Goal: Complete application form

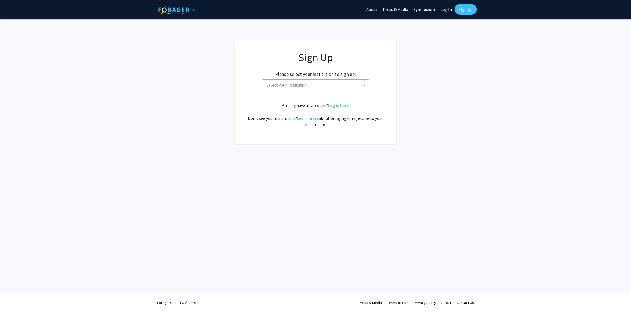
click at [288, 88] on span "Select your institution" at bounding box center [286, 84] width 41 height 5
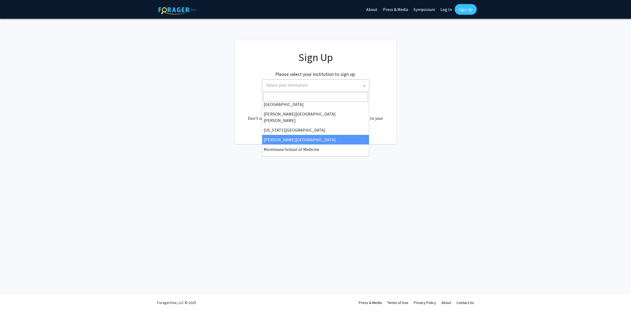
scroll to position [107, 0]
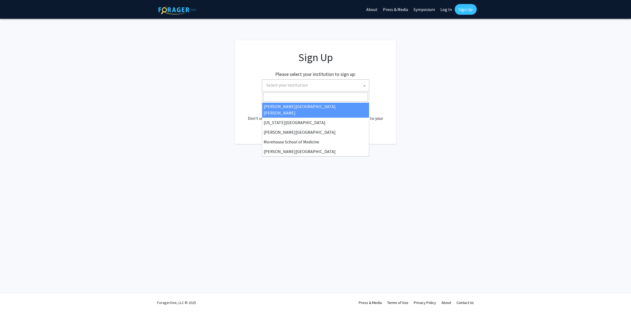
select select "1"
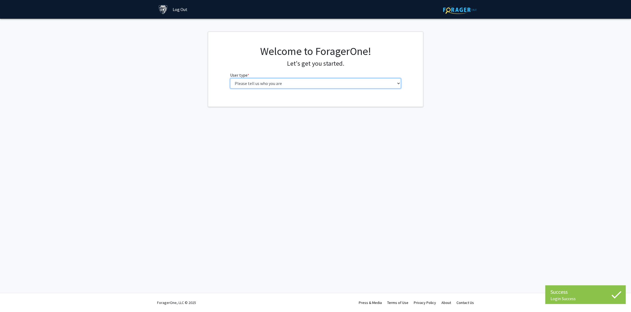
click at [270, 83] on select "Please tell us who you are Undergraduate Student Master's Student Doctoral Cand…" at bounding box center [315, 83] width 171 height 10
select select "2: masters"
click at [230, 78] on select "Please tell us who you are Undergraduate Student Master's Student Doctoral Cand…" at bounding box center [315, 83] width 171 height 10
click at [257, 105] on input "First Name * required" at bounding box center [315, 104] width 171 height 10
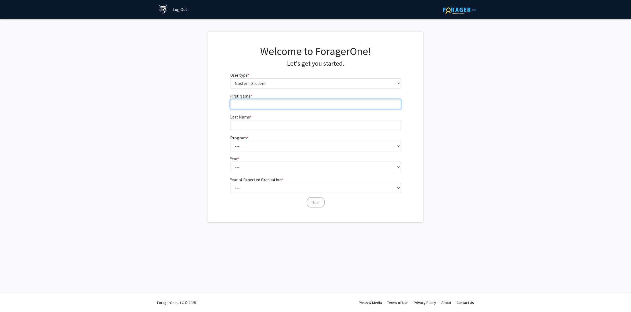
type input "Rachel"
type input "Hildebrandt"
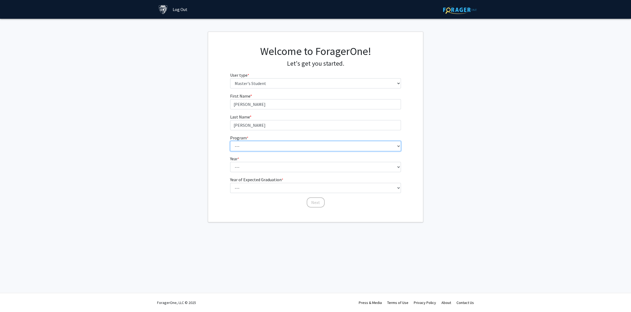
click at [254, 146] on select "--- Anatomy Education Applied and Computational Mathematics Applied Biomedical …" at bounding box center [315, 146] width 171 height 10
select select "67: 55"
click at [230, 141] on select "--- Anatomy Education Applied and Computational Mathematics Applied Biomedical …" at bounding box center [315, 146] width 171 height 10
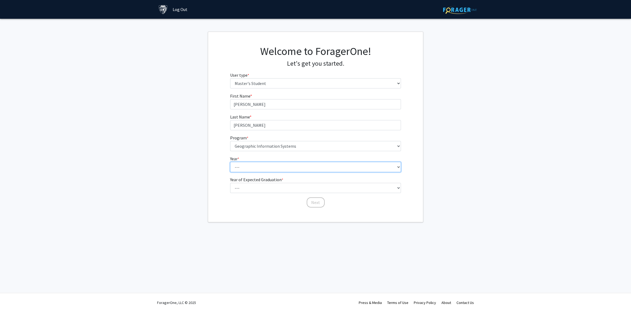
click at [241, 165] on select "--- First Year Second Year" at bounding box center [315, 167] width 171 height 10
select select "1: first_year"
click at [230, 162] on select "--- First Year Second Year" at bounding box center [315, 167] width 171 height 10
click at [249, 189] on select "--- 2025 2026 2027 2028 2029 2030 2031 2032 2033 2034" at bounding box center [315, 188] width 171 height 10
select select "3: 2027"
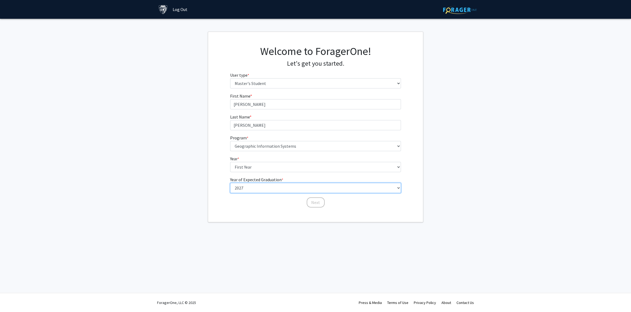
click at [230, 183] on select "--- 2025 2026 2027 2028 2029 2030 2031 2032 2033 2034" at bounding box center [315, 188] width 171 height 10
click at [318, 203] on button "Next" at bounding box center [316, 203] width 18 height 10
click at [261, 106] on select "Select an option Peer/student recommendation Faculty/staff recommendation Unive…" at bounding box center [315, 104] width 171 height 10
select select "3: university_website"
click at [230, 99] on select "Select an option Peer/student recommendation Faculty/staff recommendation Unive…" at bounding box center [315, 104] width 171 height 10
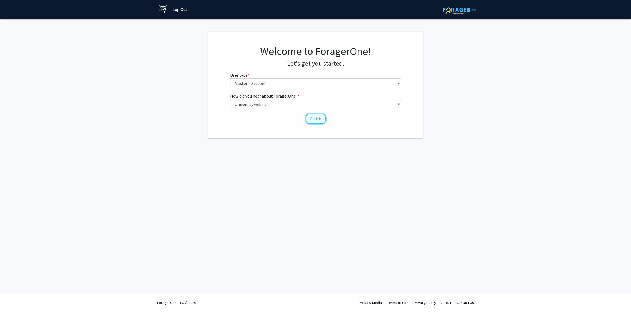
click at [322, 118] on button "Finish" at bounding box center [316, 119] width 20 height 10
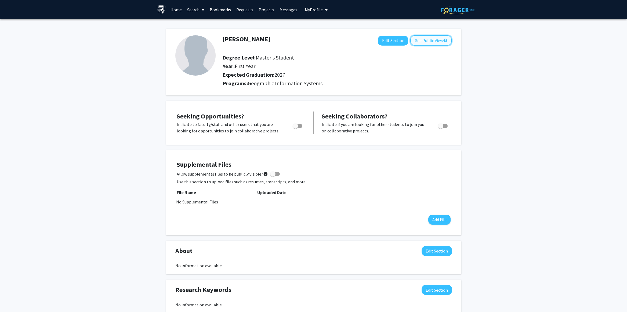
click at [430, 42] on button "See Public View help" at bounding box center [430, 40] width 41 height 10
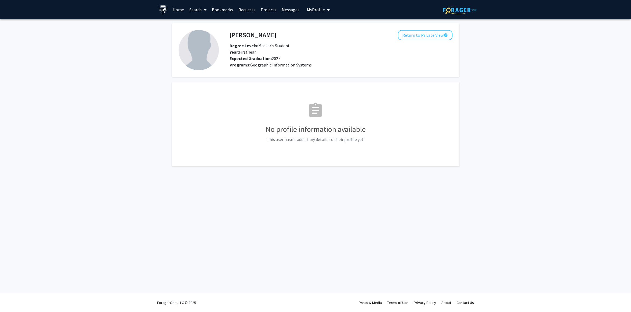
click at [266, 10] on link "Projects" at bounding box center [268, 9] width 21 height 19
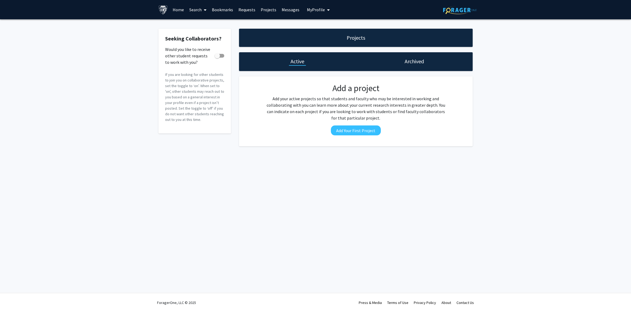
click at [287, 10] on link "Messages" at bounding box center [290, 9] width 23 height 19
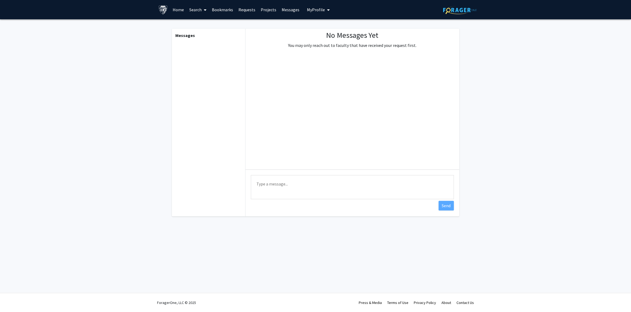
click at [312, 9] on span "My Profile" at bounding box center [316, 9] width 18 height 5
click at [177, 11] on link "Home" at bounding box center [178, 9] width 17 height 19
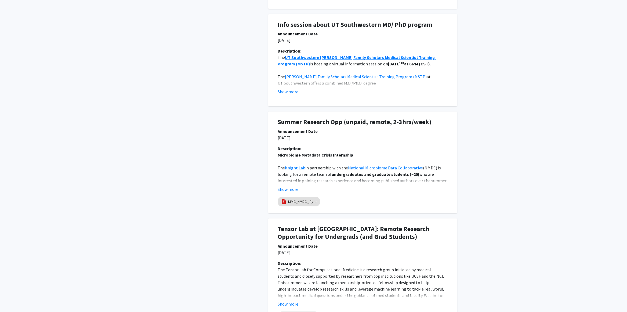
scroll to position [322, 0]
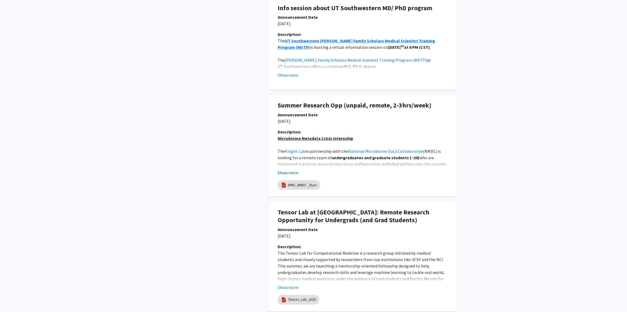
click at [292, 173] on button "Show more" at bounding box center [288, 173] width 21 height 6
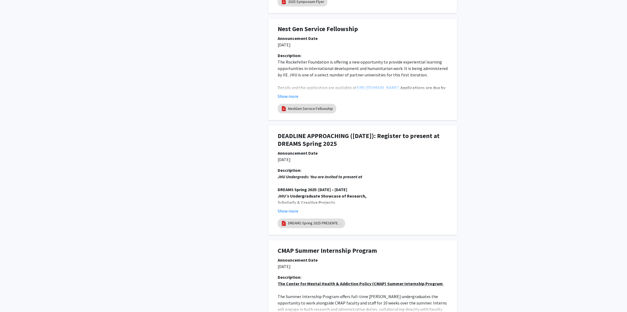
scroll to position [1101, 0]
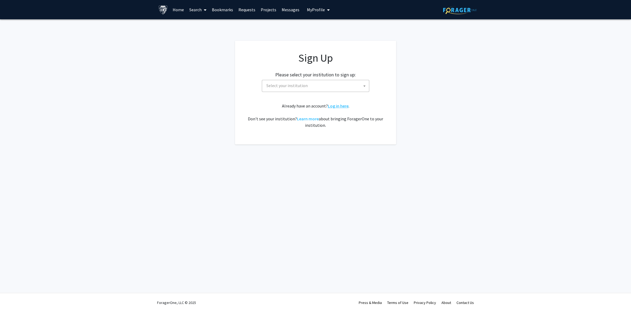
click at [339, 106] on link "Log in here" at bounding box center [338, 105] width 21 height 5
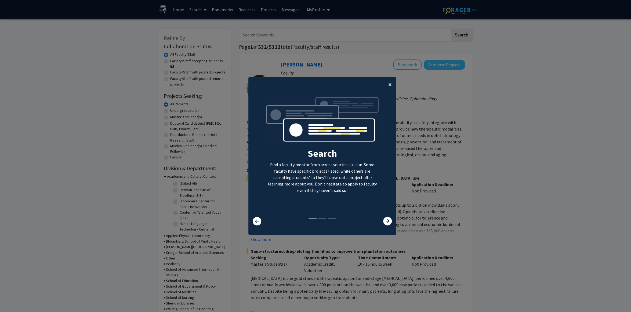
click at [388, 84] on span "×" at bounding box center [389, 84] width 3 height 8
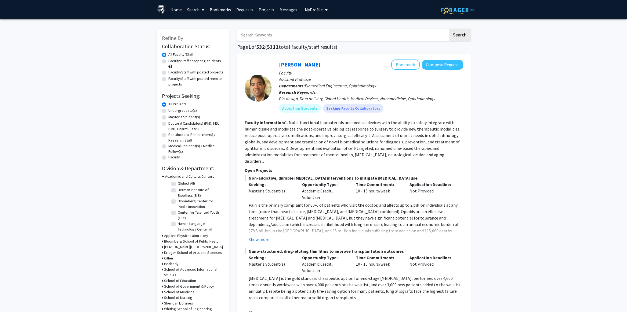
click at [314, 10] on span "My Profile" at bounding box center [314, 9] width 18 height 5
